Goal: Information Seeking & Learning: Learn about a topic

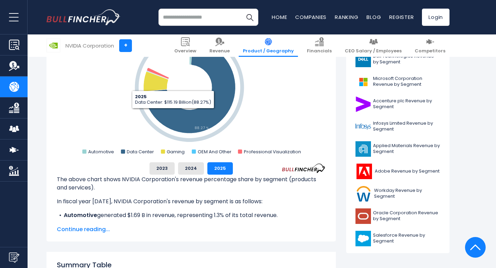
scroll to position [294, 0]
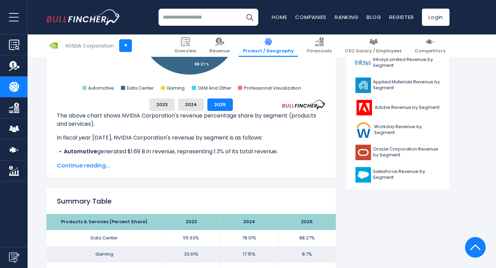
click at [76, 162] on span "Continue reading..." at bounding box center [191, 166] width 269 height 8
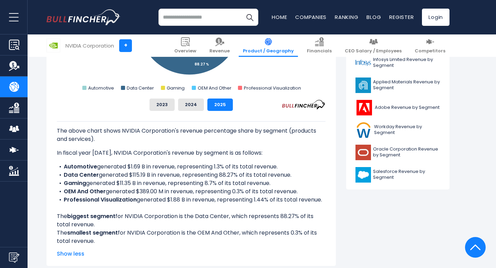
scroll to position [0, 0]
drag, startPoint x: 295, startPoint y: 175, endPoint x: 64, endPoint y: 174, distance: 230.7
click at [60, 174] on li "Data Center generated $115.19 B in revenue, representing 88.27% of its total re…" at bounding box center [191, 175] width 269 height 8
click at [87, 176] on b "Data Center" at bounding box center [81, 175] width 35 height 8
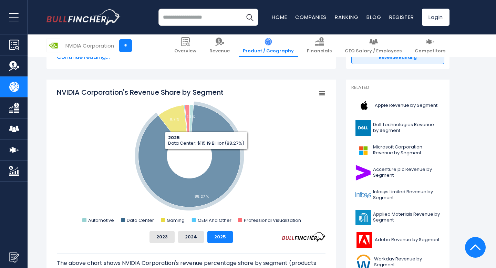
scroll to position [148, 0]
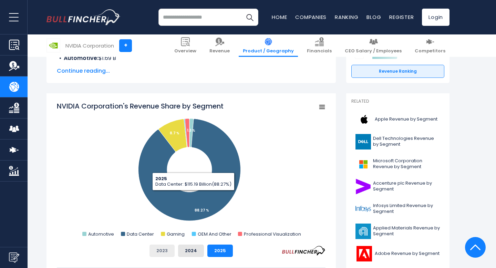
click at [165, 250] on button "2023" at bounding box center [162, 251] width 25 height 12
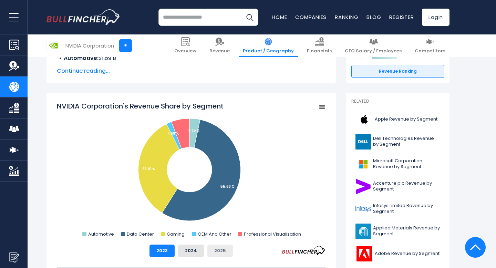
click at [219, 249] on button "2025" at bounding box center [221, 251] width 26 height 12
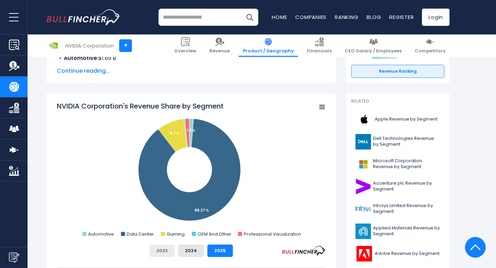
click at [158, 249] on button "2023" at bounding box center [162, 251] width 25 height 12
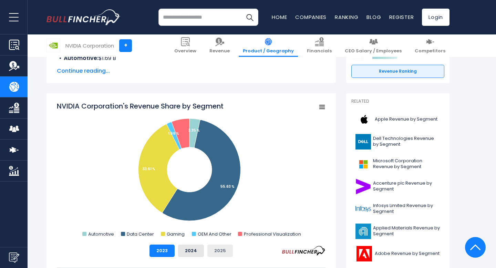
click at [211, 249] on button "2025" at bounding box center [221, 251] width 26 height 12
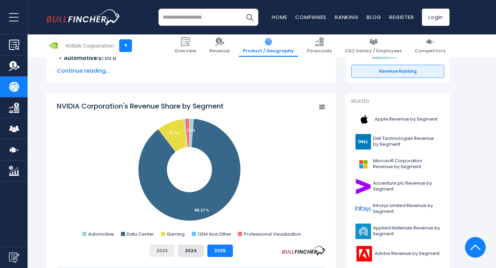
click at [166, 249] on button "2023" at bounding box center [162, 251] width 25 height 12
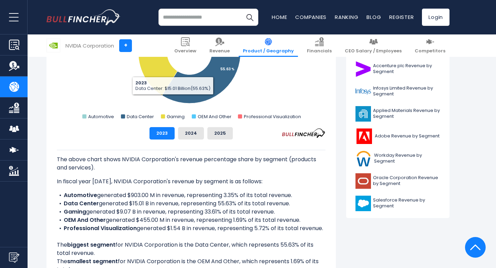
scroll to position [283, 0]
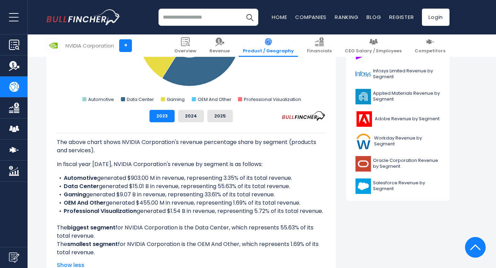
drag, startPoint x: 341, startPoint y: 213, endPoint x: 302, endPoint y: 124, distance: 97.2
click at [302, 171] on div "The above chart shows NVIDIA Corporation's revenue percentage share by segment …" at bounding box center [191, 195] width 269 height 124
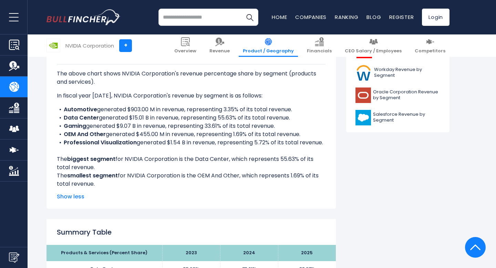
scroll to position [367, 0]
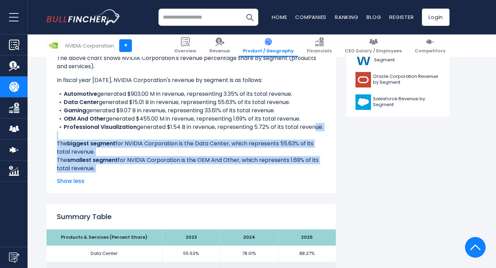
drag, startPoint x: 305, startPoint y: 175, endPoint x: 313, endPoint y: 124, distance: 51.7
click at [313, 124] on div "The above chart shows NVIDIA Corporation's revenue percentage share by segment …" at bounding box center [191, 111] width 269 height 147
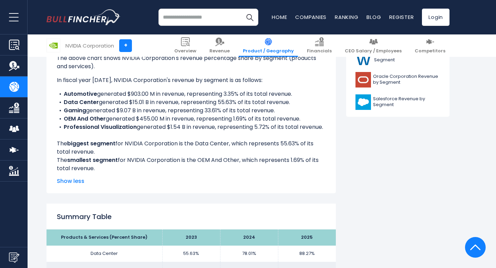
click at [300, 147] on div "The above chart shows NVIDIA Corporation's revenue percentage share by segment …" at bounding box center [191, 111] width 269 height 124
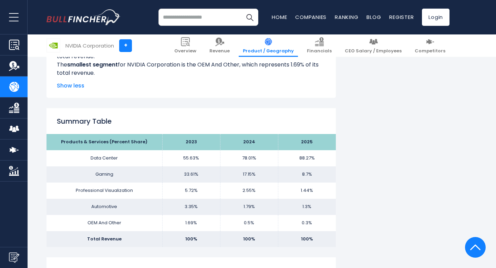
scroll to position [473, 0]
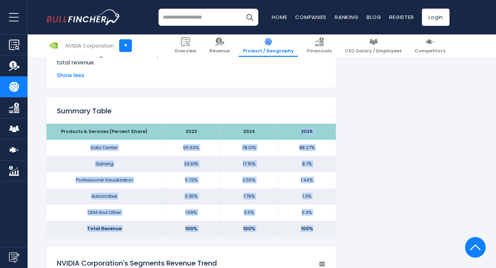
drag, startPoint x: 294, startPoint y: 127, endPoint x: 319, endPoint y: 227, distance: 102.8
click at [319, 227] on tbody "Products & Services (Percent Share) 2023 2024 2025 Data Center 55.63% 78.01% Ga…" at bounding box center [192, 180] width 290 height 113
click at [319, 227] on td "100%" at bounding box center [307, 229] width 58 height 16
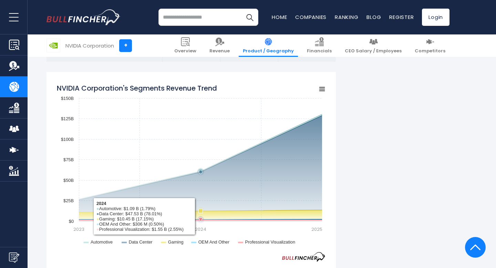
scroll to position [649, 0]
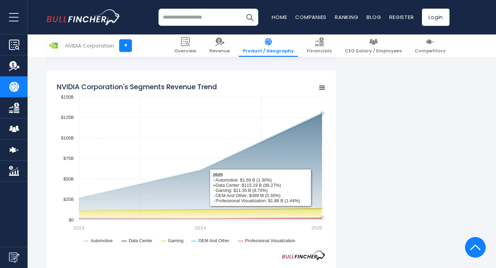
click at [385, 179] on div "NVIDIA Corporation's Revenue by Segment In fiscal year 2025, NVIDIA Corporation…" at bounding box center [248, 264] width 403 height 1519
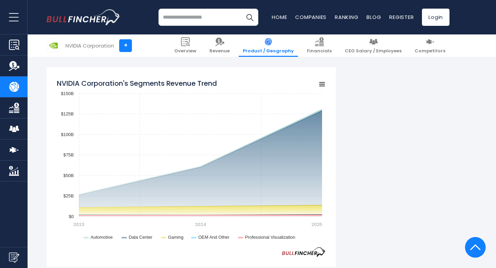
scroll to position [675, 0]
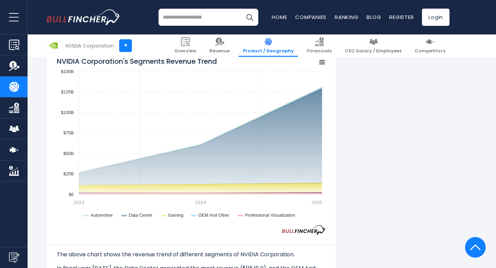
click at [380, 146] on div "NVIDIA Corporation's Revenue by Segment In fiscal year 2025, NVIDIA Corporation…" at bounding box center [248, 238] width 403 height 1519
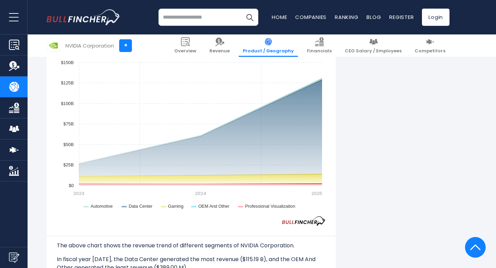
scroll to position [672, 0]
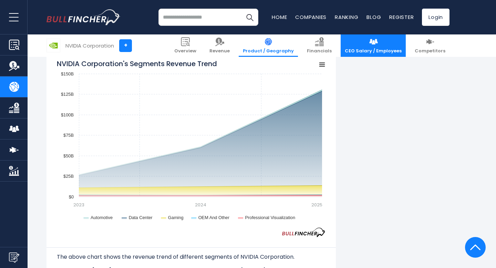
click at [372, 51] on span "CEO Salary / Employees" at bounding box center [373, 51] width 57 height 6
click at [386, 40] on link "CEO Salary / Employees" at bounding box center [373, 45] width 65 height 22
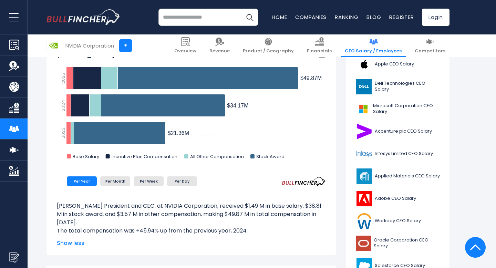
scroll to position [204, 0]
